Goal: Find specific page/section: Find specific page/section

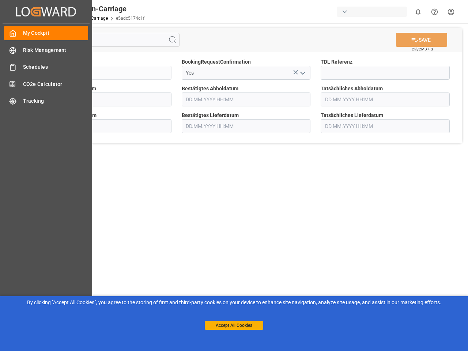
click at [234, 175] on main "SAVE Ctrl/CMD + S Sendung QKA25-010119 BookingRequestConfirmation Yes TDL Refer…" at bounding box center [246, 184] width 441 height 323
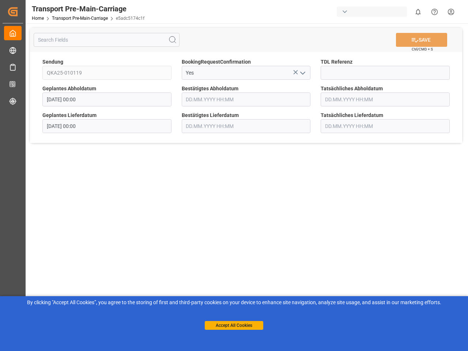
click at [18, 11] on icon "Created by potrace 1.15, written by [PERSON_NAME] [DATE]-[DATE]" at bounding box center [12, 12] width 11 height 12
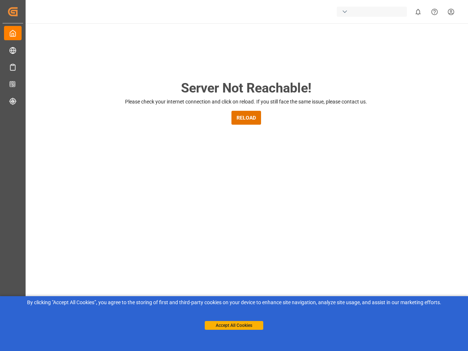
click at [373, 12] on div "button" at bounding box center [372, 12] width 70 height 10
click at [418, 12] on html "Created by potrace 1.15, written by [PERSON_NAME] [DATE]-[DATE] Created by potr…" at bounding box center [234, 175] width 468 height 351
click at [434, 12] on icon "Help Center" at bounding box center [435, 12] width 8 height 8
click at [173, 40] on div "Server Not Reachable! Please check your internet connection and click on reload…" at bounding box center [246, 279] width 444 height 513
click at [421, 40] on div "Server Not Reachable! Please check your internet connection and click on reload…" at bounding box center [246, 279] width 444 height 513
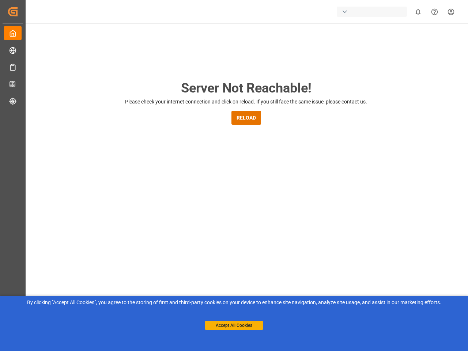
click at [295, 72] on div "Server Not Reachable! Please check your internet connection and click on reload…" at bounding box center [246, 279] width 444 height 513
click at [302, 73] on div "Server Not Reachable! Please check your internet connection and click on reload…" at bounding box center [246, 279] width 444 height 513
click at [234, 325] on button "Accept All Cookies" at bounding box center [234, 325] width 58 height 9
